Goal: Task Accomplishment & Management: Use online tool/utility

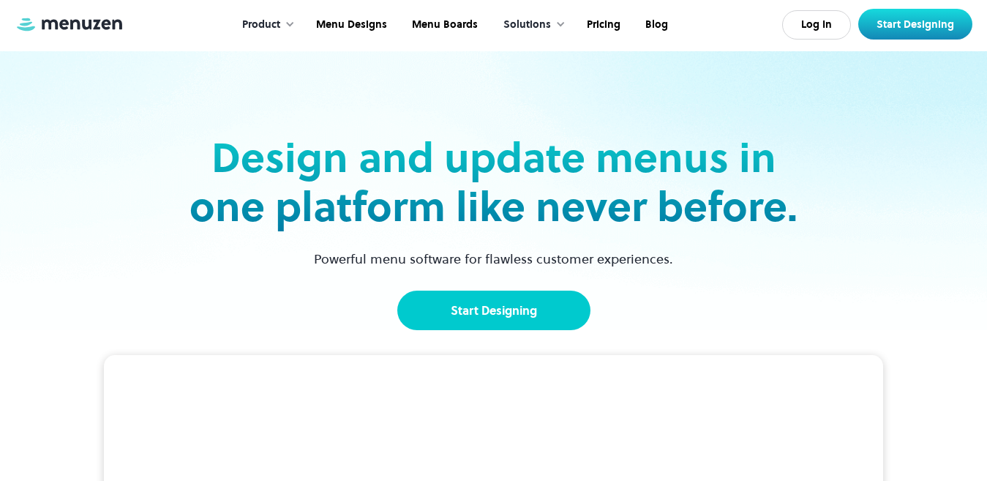
click at [508, 309] on link "Start Designing" at bounding box center [493, 310] width 193 height 40
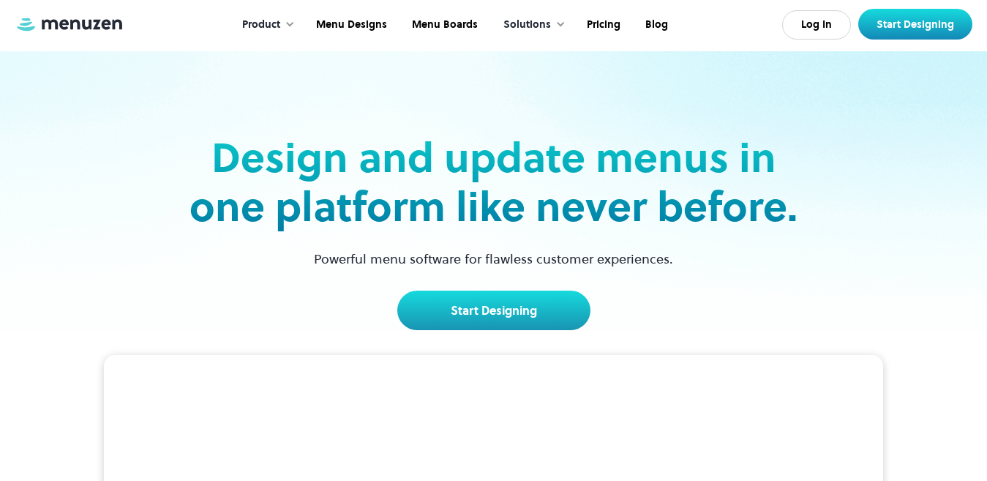
click at [464, 324] on link "Start Designing" at bounding box center [493, 310] width 193 height 40
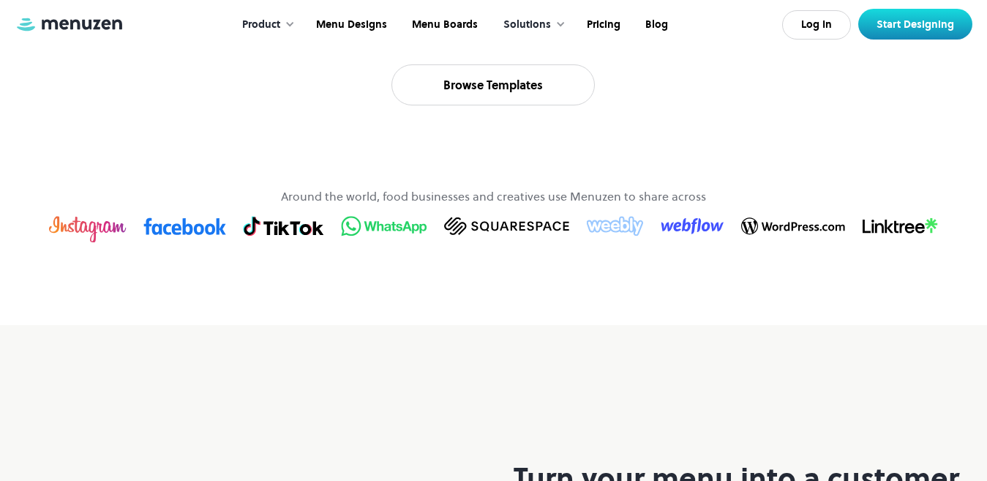
scroll to position [1262, 0]
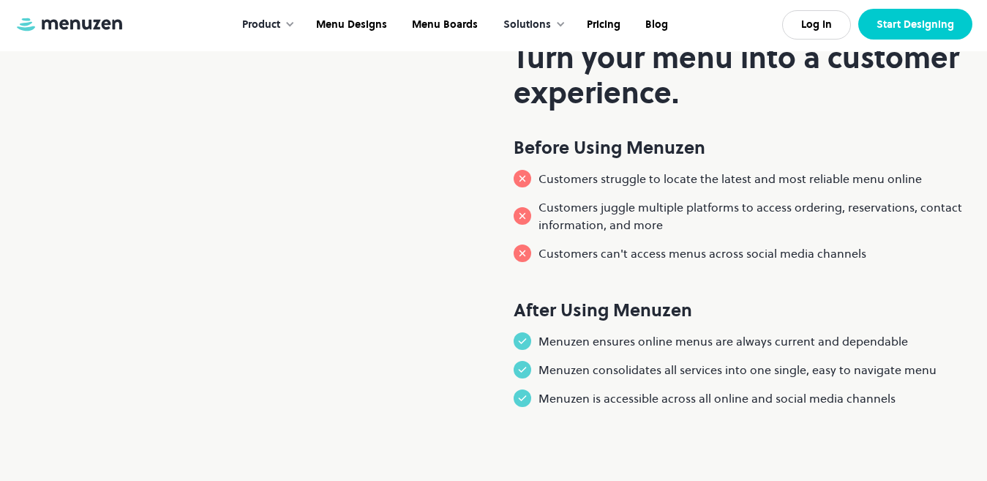
click at [929, 26] on link "Start Designing" at bounding box center [915, 24] width 114 height 31
